Goal: Task Accomplishment & Management: Complete application form

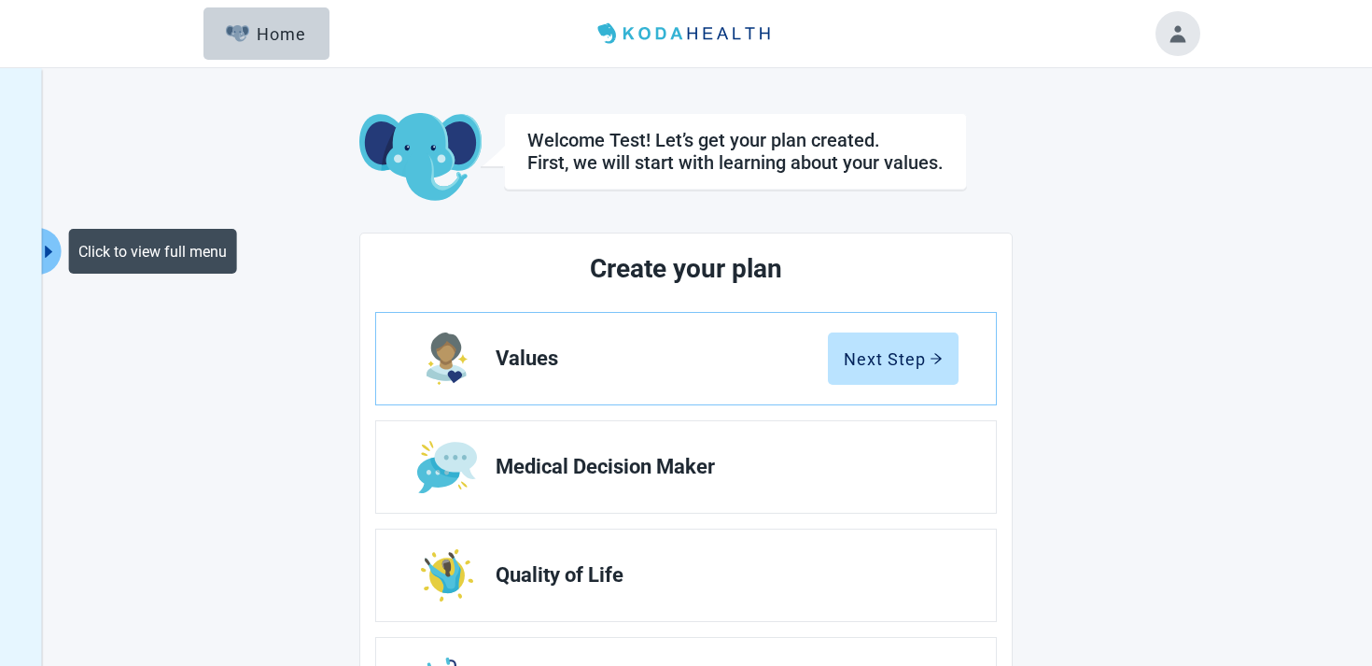
click at [57, 250] on icon "caret-right" at bounding box center [49, 252] width 18 height 18
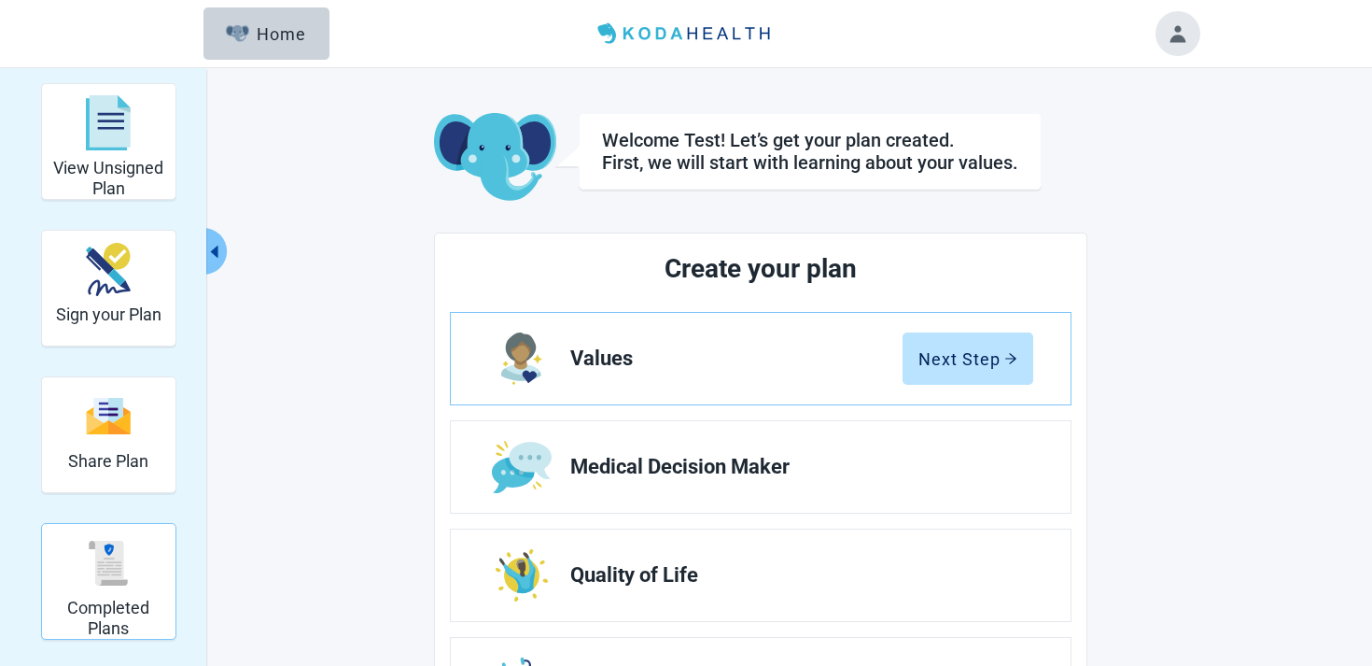
click at [134, 561] on div "Completed Plans" at bounding box center [108, 563] width 119 height 70
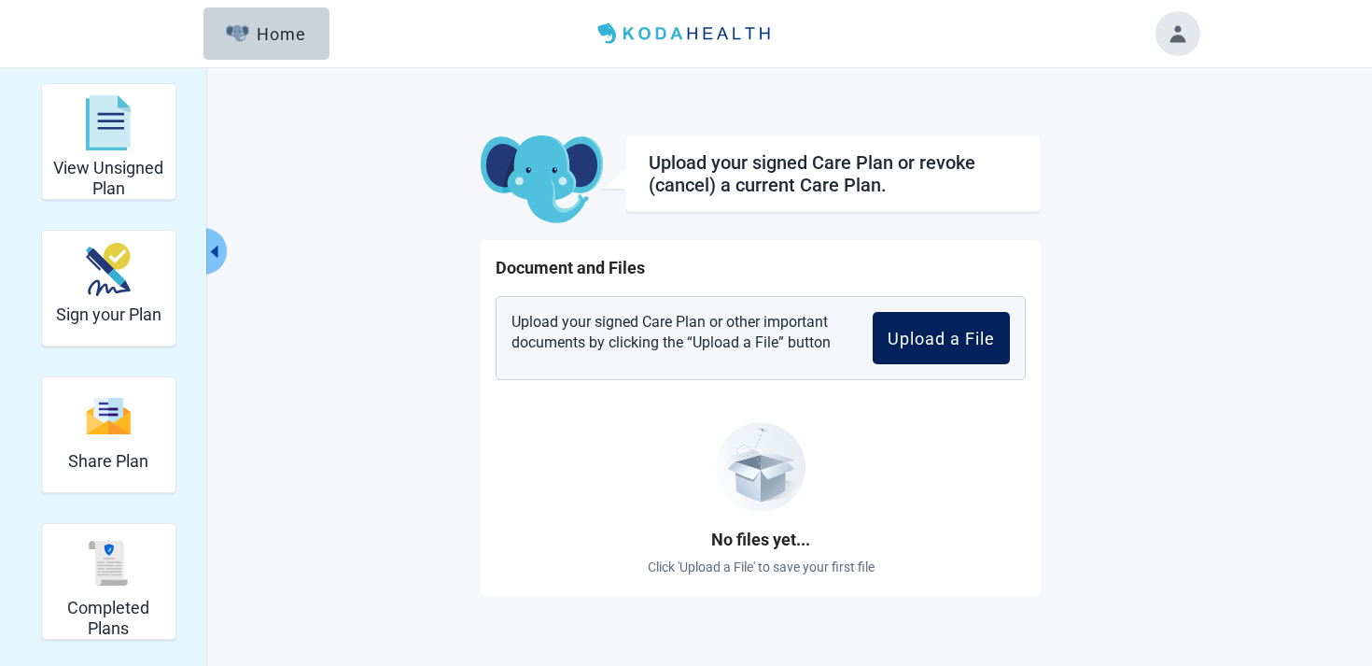
click at [908, 349] on button "Upload a File" at bounding box center [941, 338] width 137 height 52
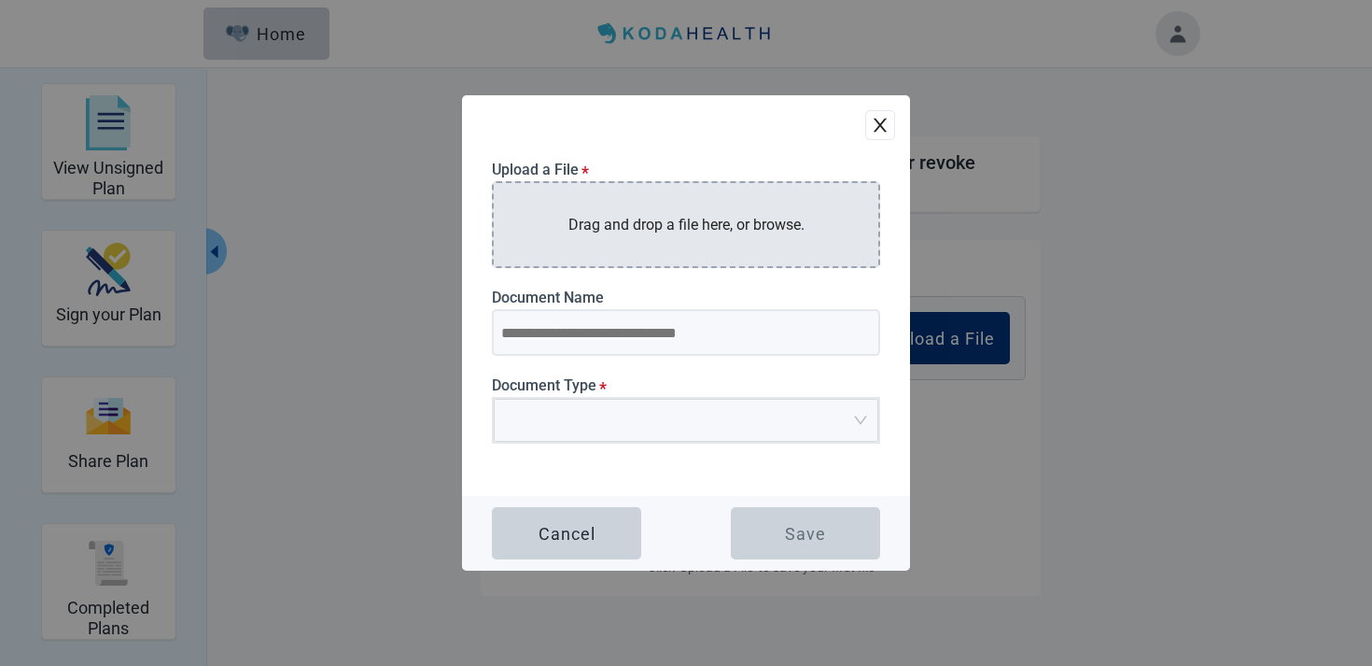
click at [608, 219] on p "Drag and drop a file here, or browse." at bounding box center [687, 224] width 236 height 23
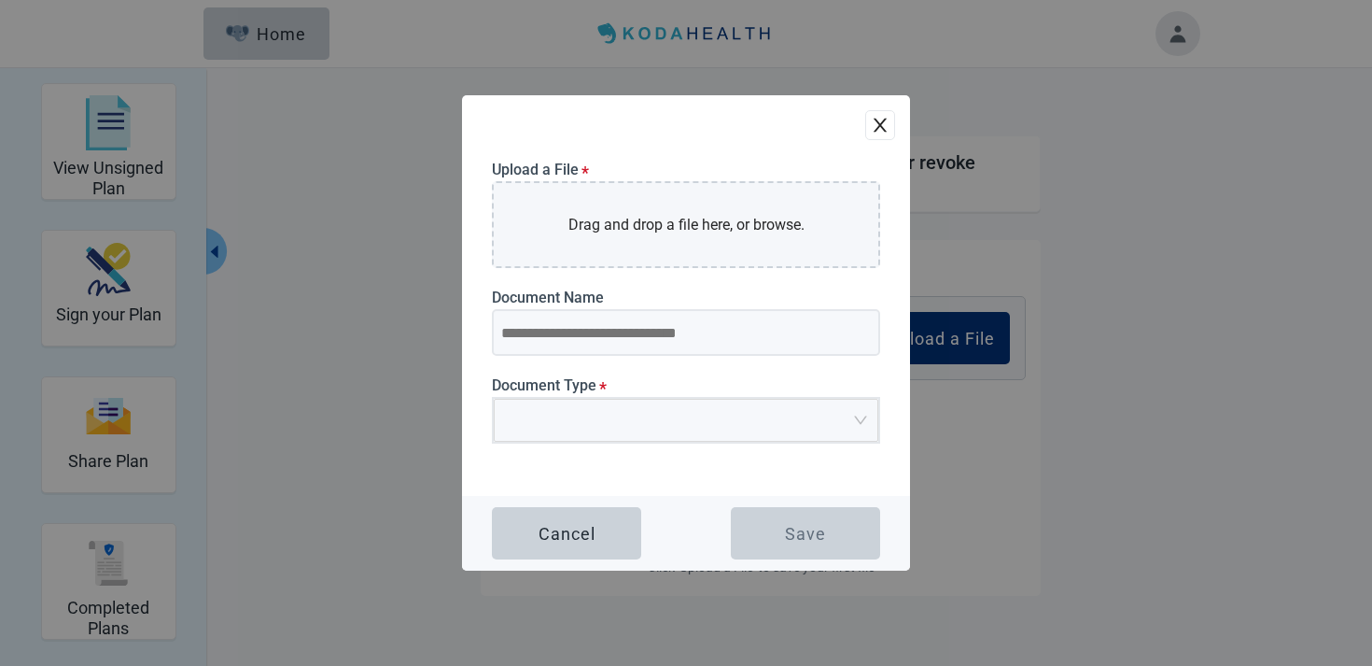
type input "**********"
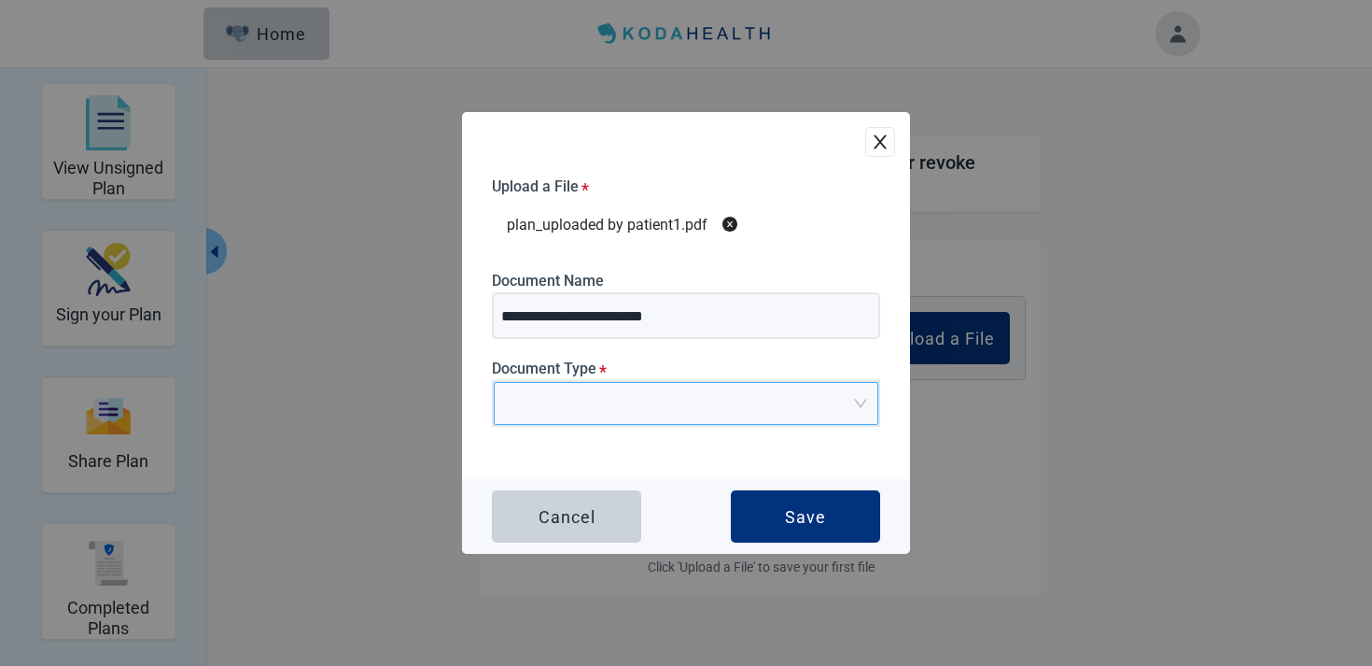
click at [588, 400] on input "Main content" at bounding box center [679, 397] width 349 height 28
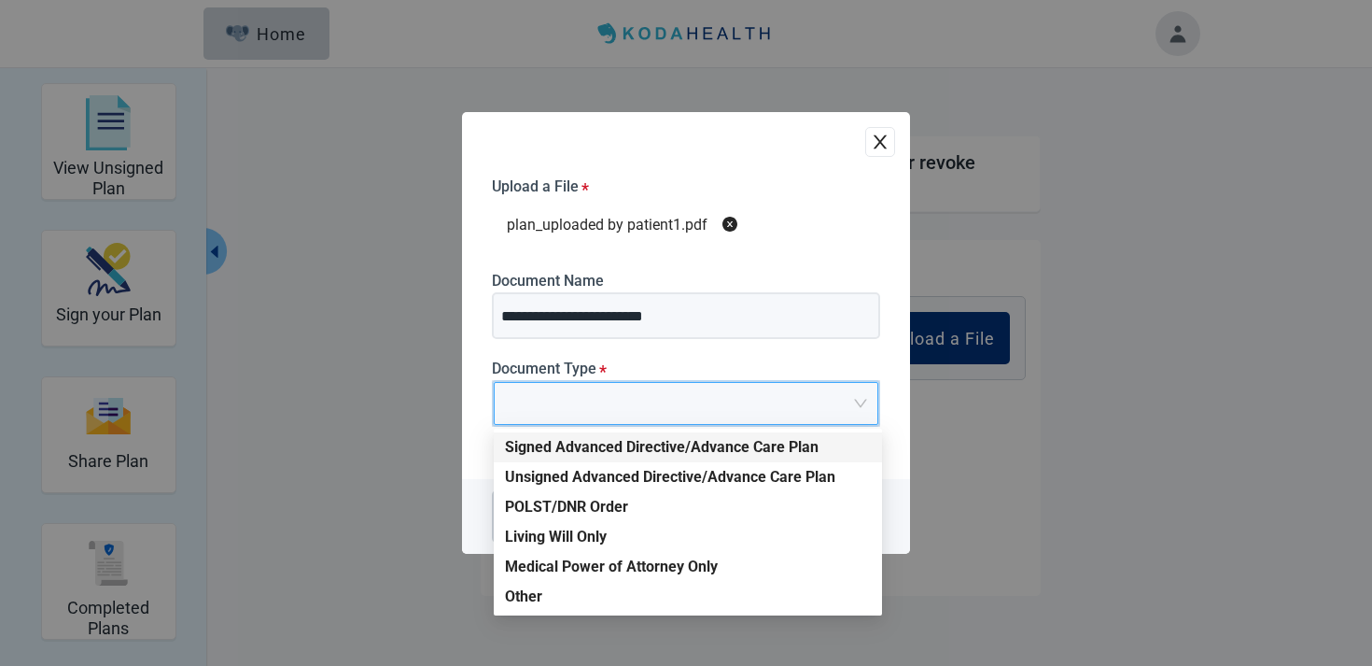
click at [586, 442] on div "Signed Advanced Directive/Advance Care Plan" at bounding box center [688, 447] width 366 height 21
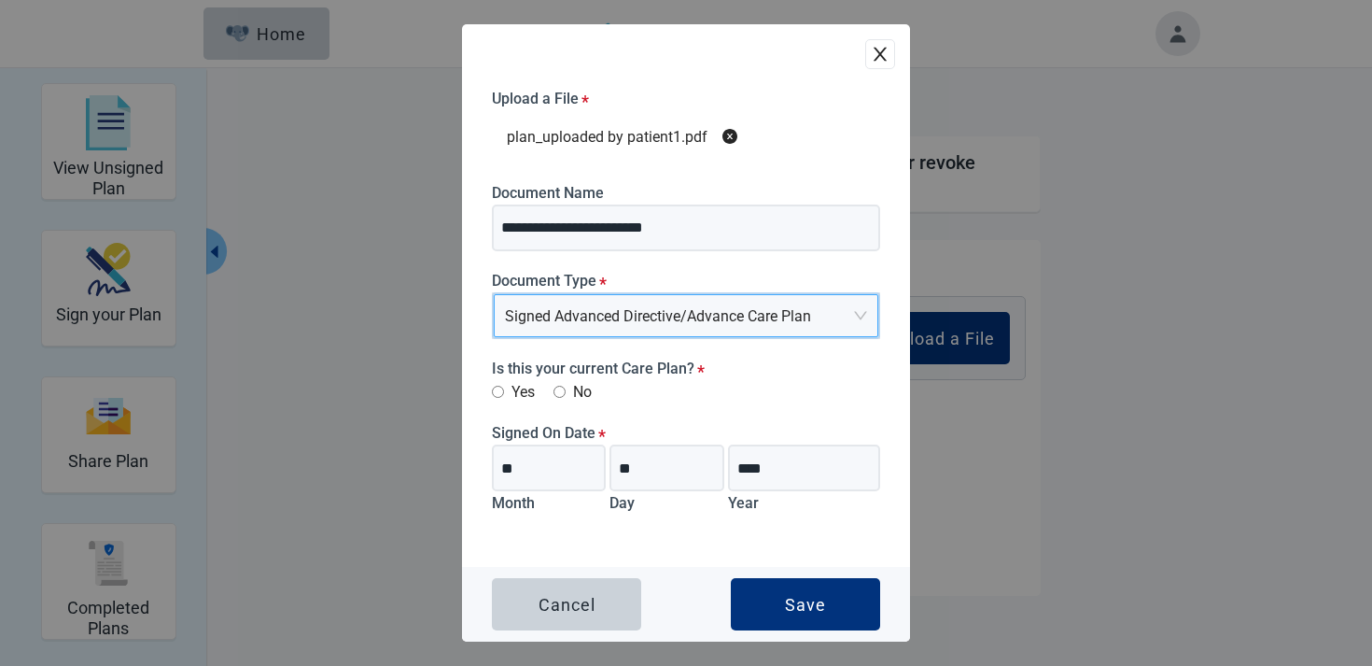
click at [517, 394] on label "Yes" at bounding box center [513, 391] width 43 height 23
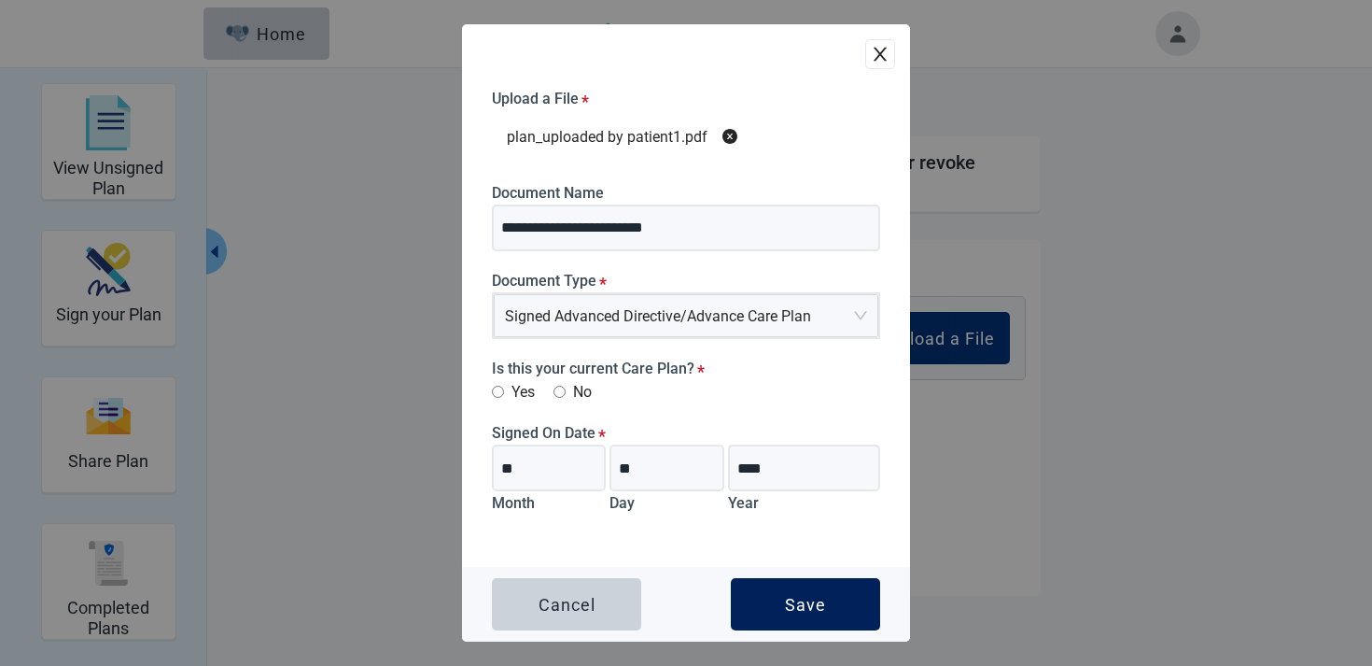
click at [747, 609] on button "Save" at bounding box center [805, 604] width 149 height 52
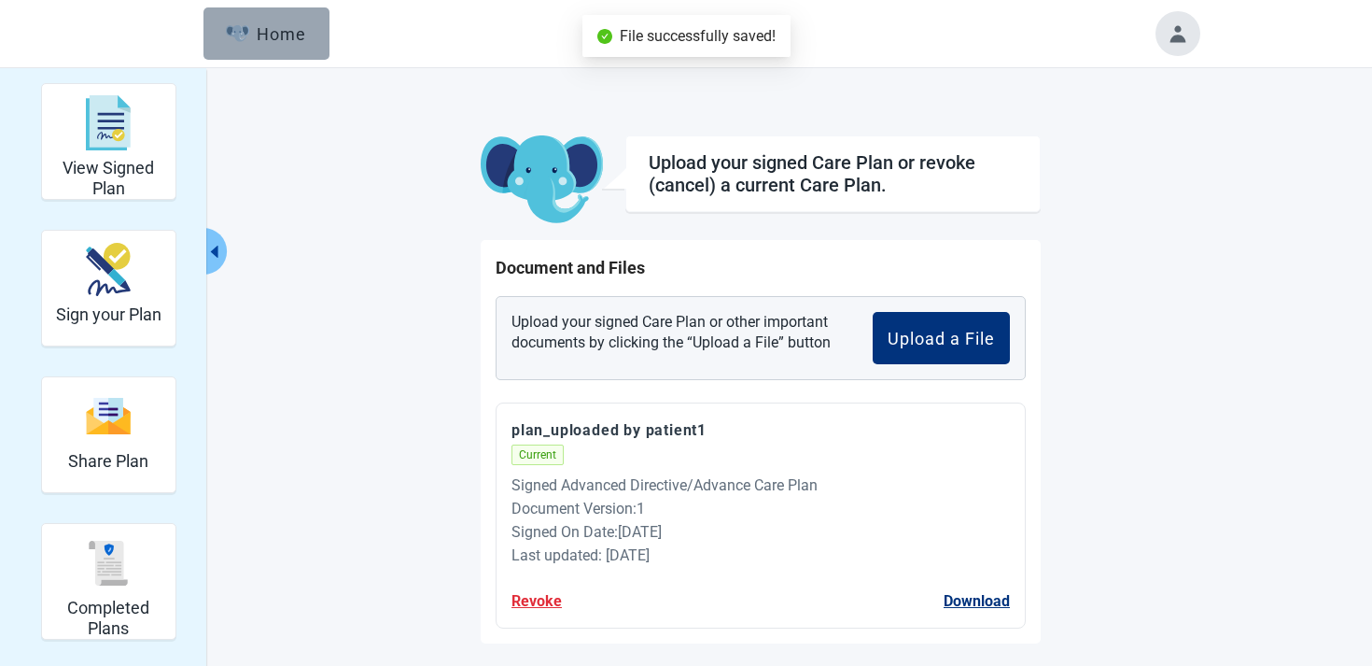
click at [280, 35] on div "Home" at bounding box center [266, 33] width 80 height 19
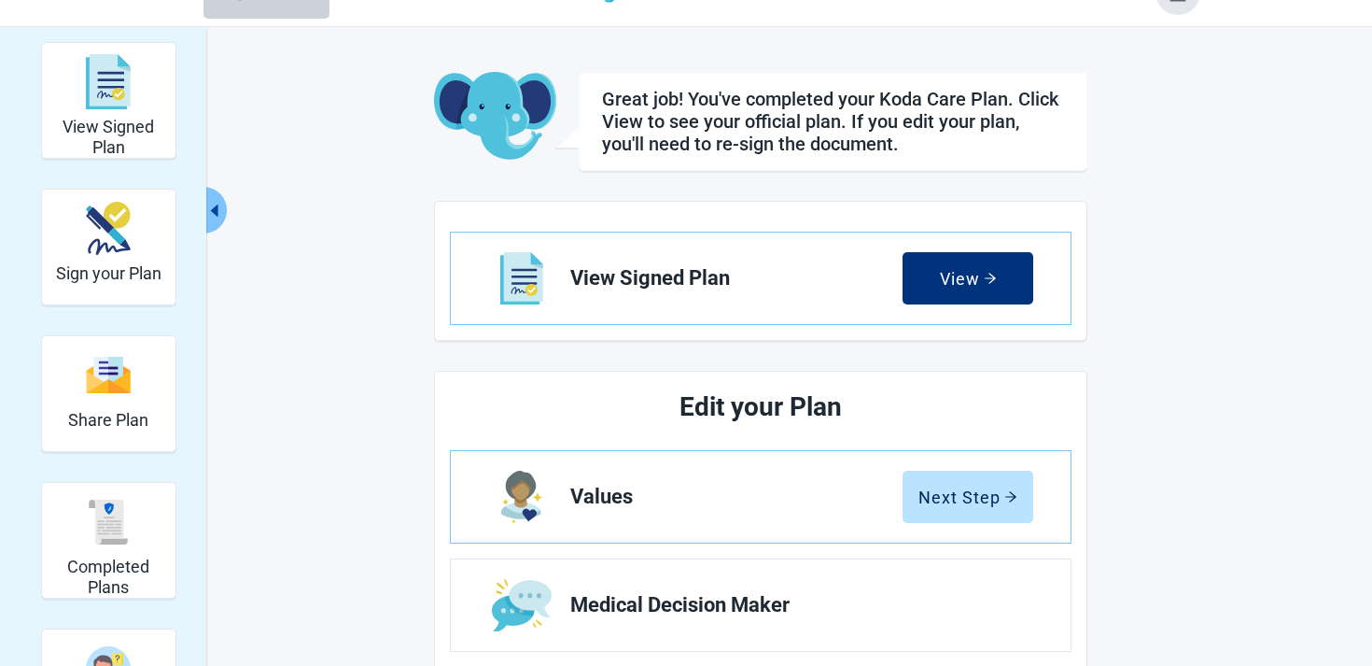
scroll to position [21, 0]
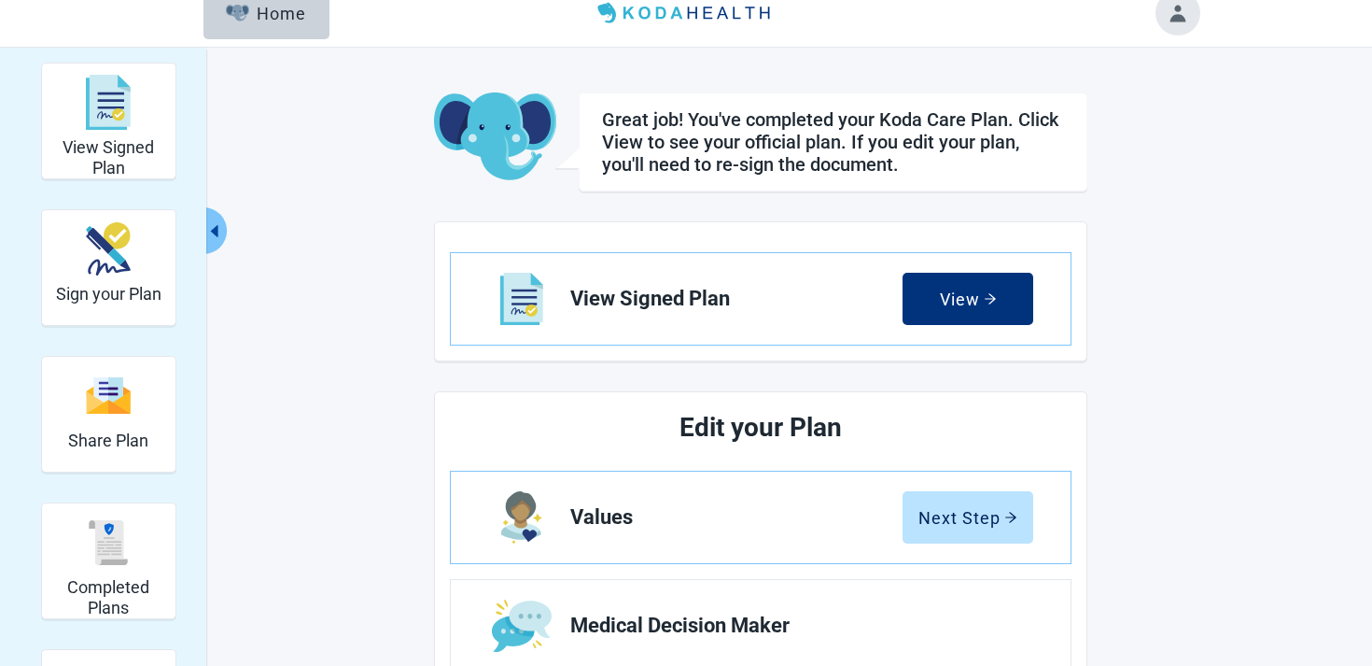
click at [1171, 29] on button "Toggle account menu" at bounding box center [1178, 13] width 45 height 45
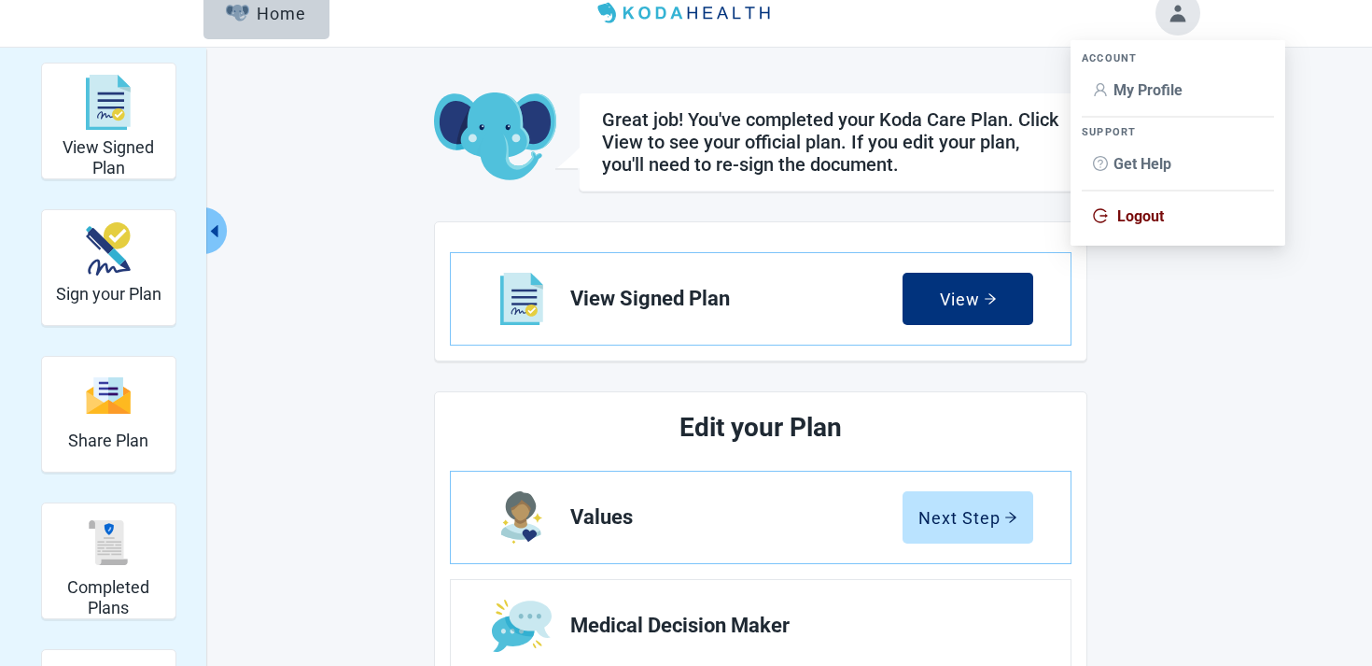
click at [1120, 218] on span "Logout" at bounding box center [1141, 216] width 47 height 18
